Goal: Check status: Check status

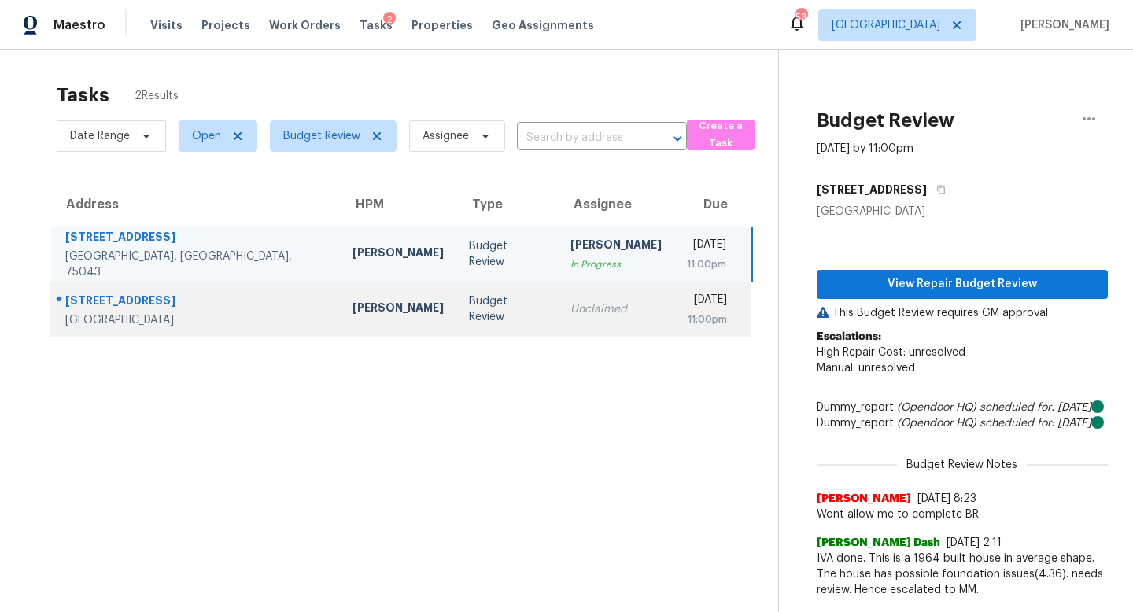
click at [343, 325] on td "[PERSON_NAME]" at bounding box center [398, 309] width 116 height 55
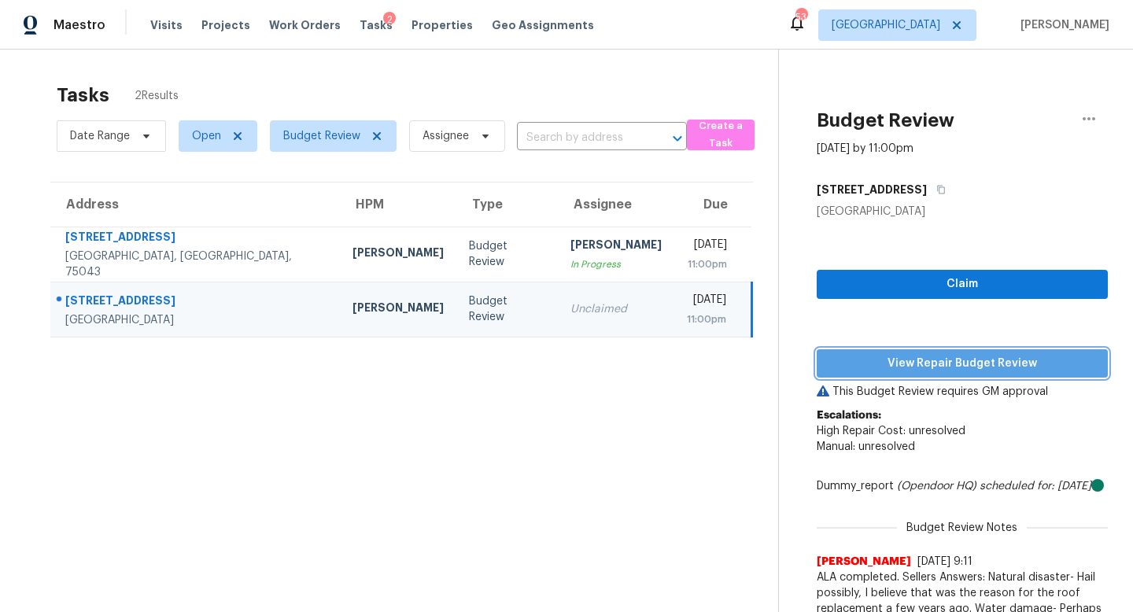
click at [895, 371] on span "View Repair Budget Review" at bounding box center [962, 364] width 266 height 20
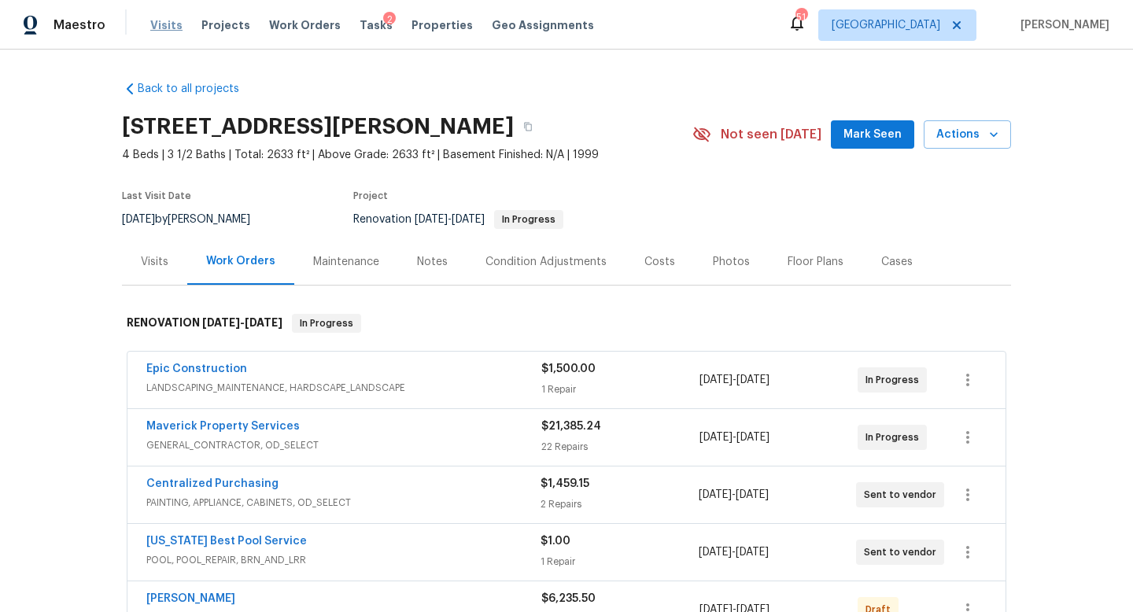
click at [165, 29] on span "Visits" at bounding box center [166, 25] width 32 height 16
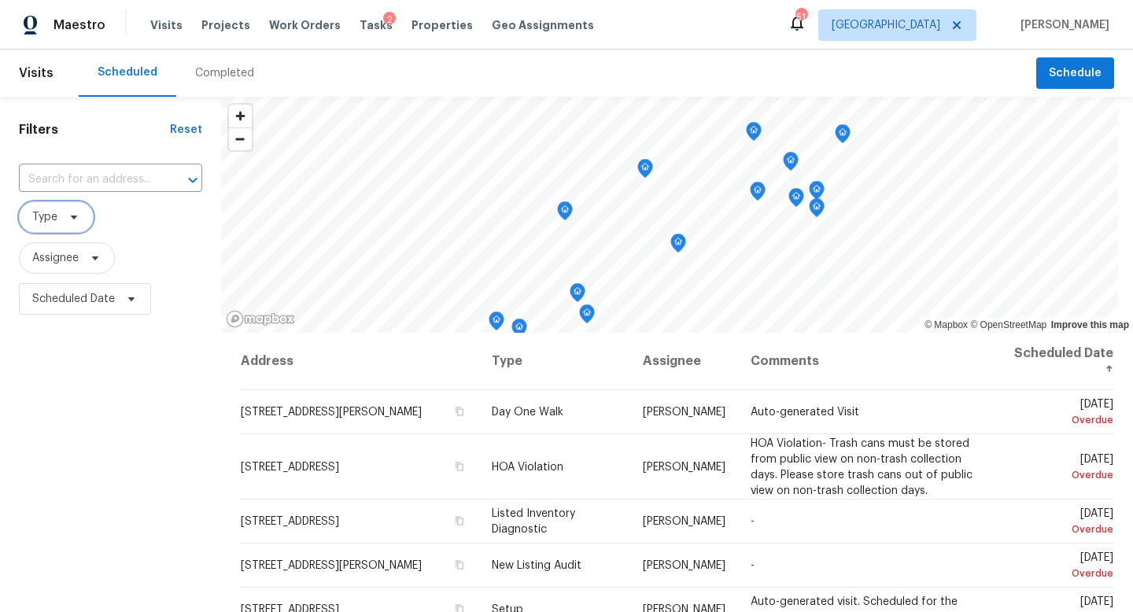
click at [72, 213] on icon at bounding box center [74, 217] width 13 height 13
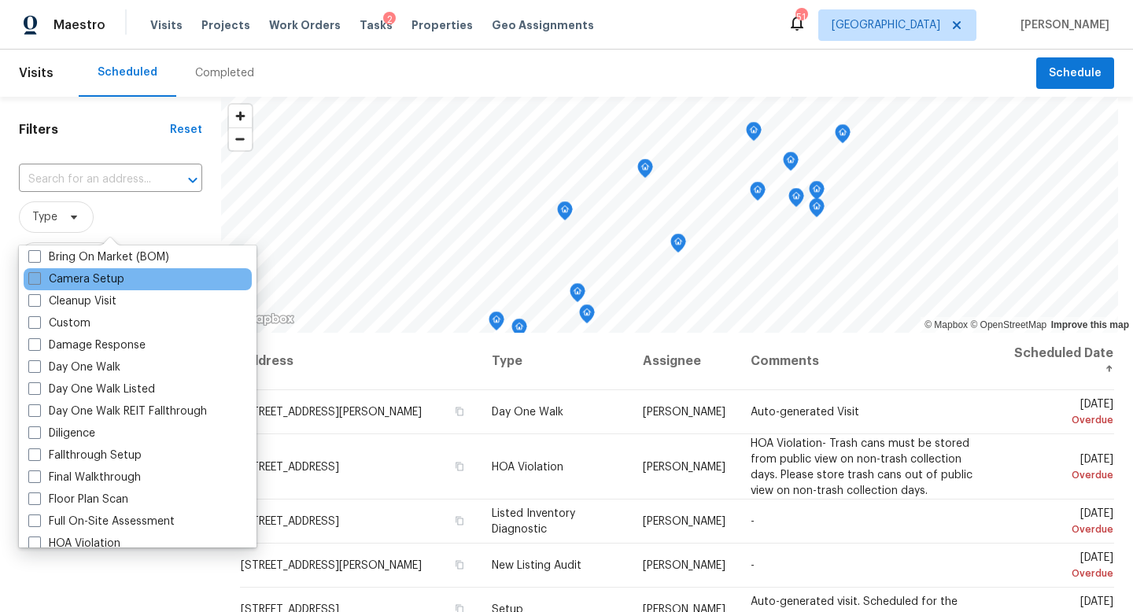
scroll to position [176, 0]
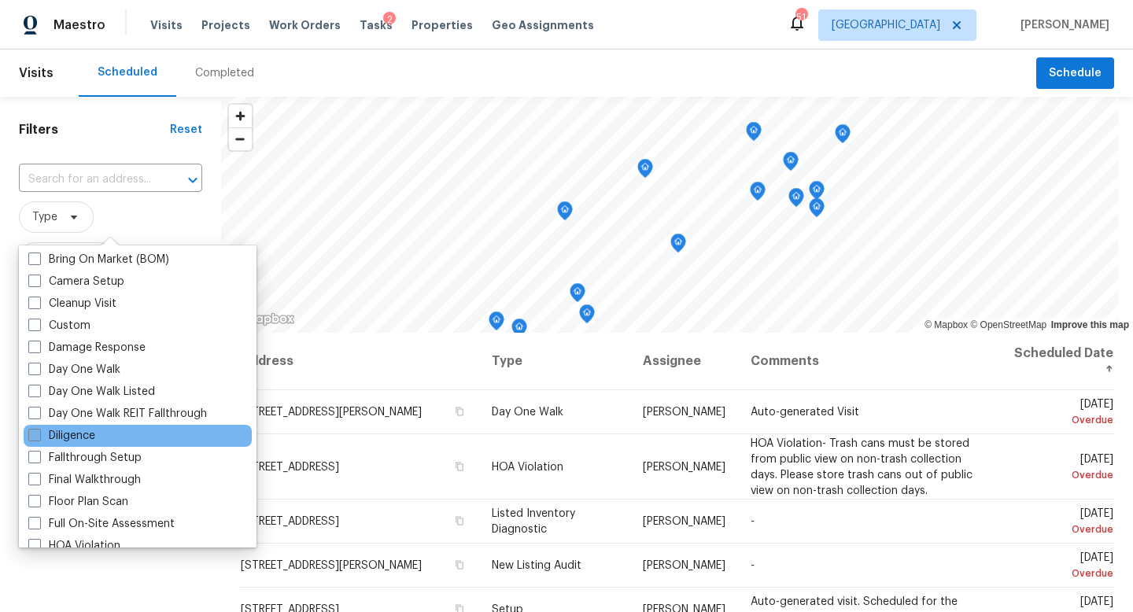
click at [85, 440] on label "Diligence" at bounding box center [61, 436] width 67 height 16
click at [39, 438] on input "Diligence" at bounding box center [33, 433] width 10 height 10
checkbox input "true"
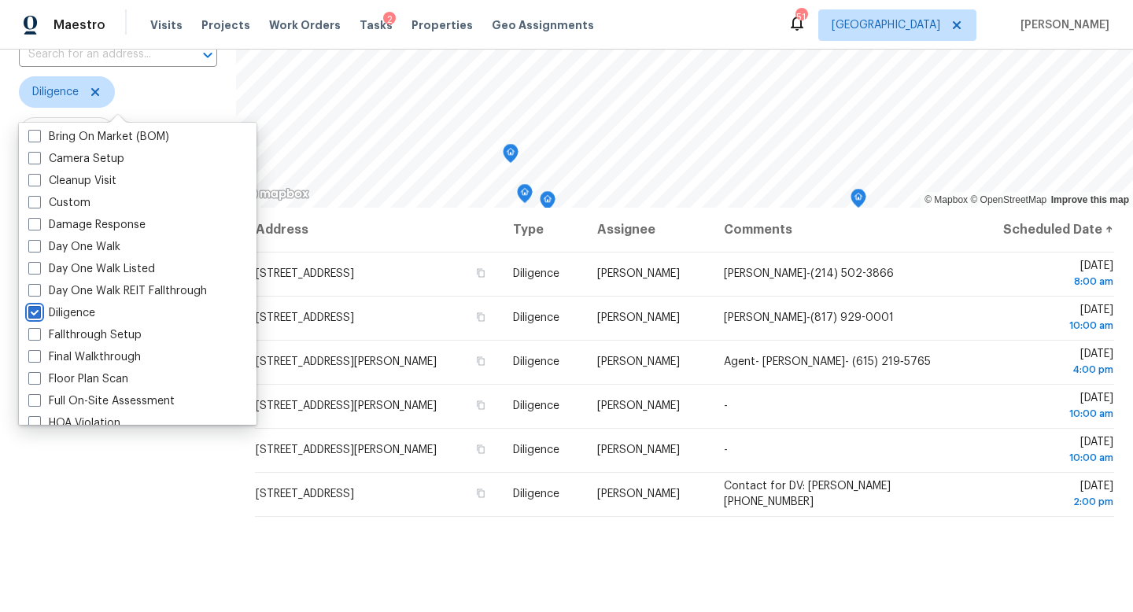
scroll to position [123, 0]
